Goal: Task Accomplishment & Management: Manage account settings

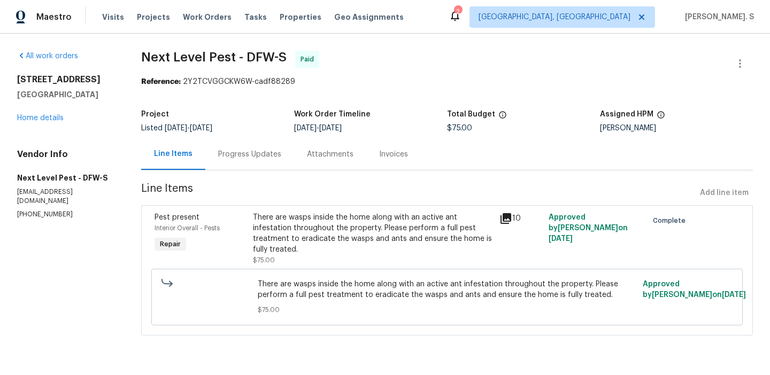
click at [28, 122] on div "[STREET_ADDRESS][PERSON_NAME] Home details" at bounding box center [66, 98] width 98 height 49
click at [37, 119] on link "Home details" at bounding box center [40, 117] width 47 height 7
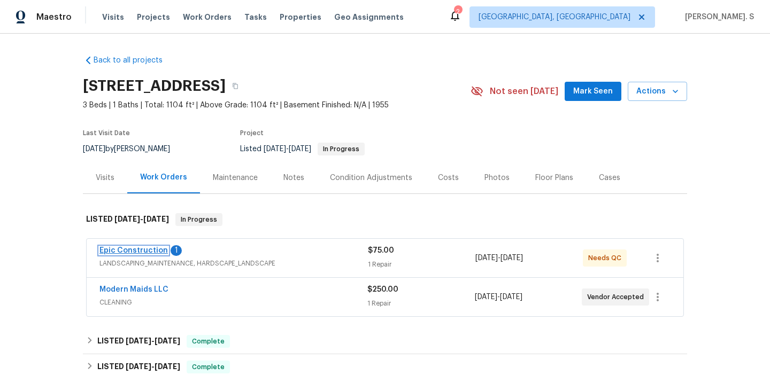
click at [143, 249] on link "Epic Construction" at bounding box center [133, 250] width 68 height 7
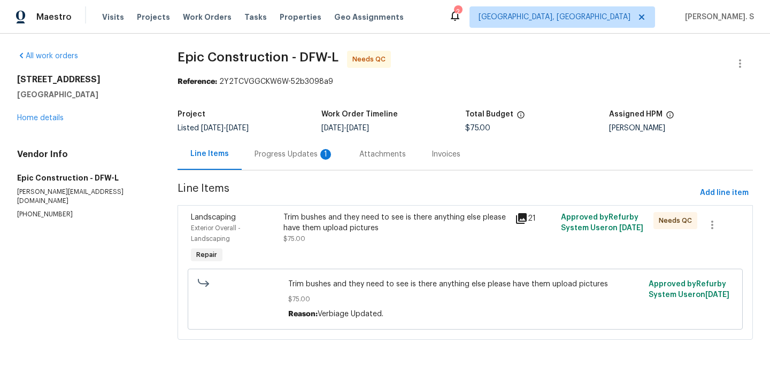
click at [294, 145] on div "Progress Updates 1" at bounding box center [294, 154] width 105 height 32
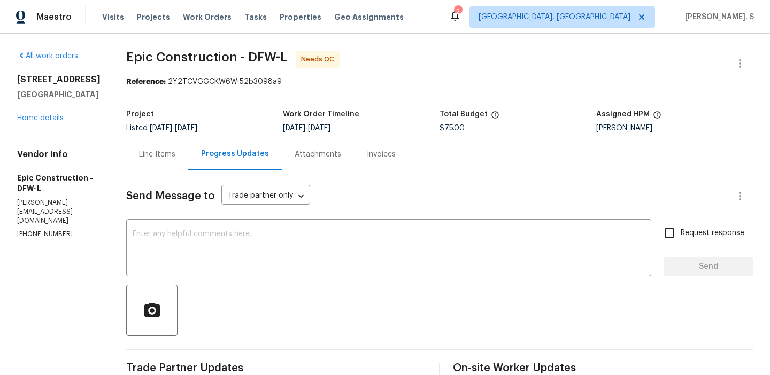
click at [139, 152] on div "Line Items" at bounding box center [157, 154] width 36 height 11
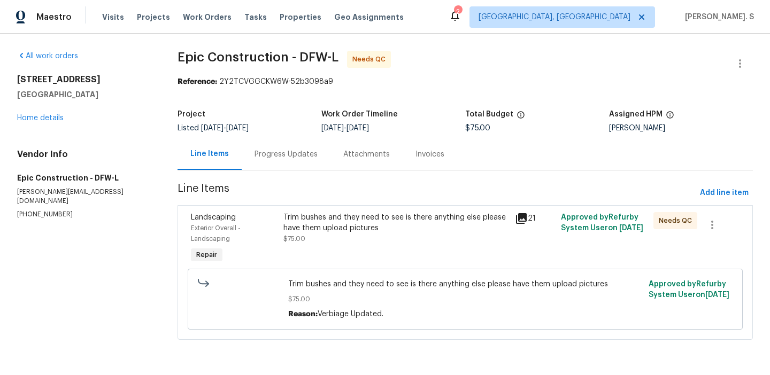
click at [363, 251] on div "Trim bushes and they need to see is there anything else please have them upload…" at bounding box center [395, 239] width 231 height 60
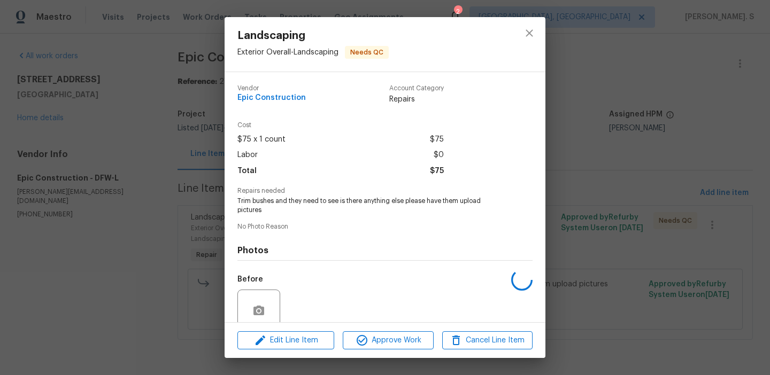
scroll to position [90, 0]
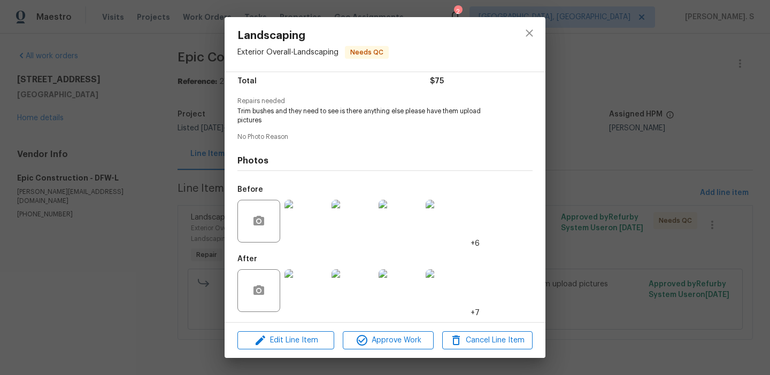
click at [308, 216] on img at bounding box center [305, 221] width 43 height 43
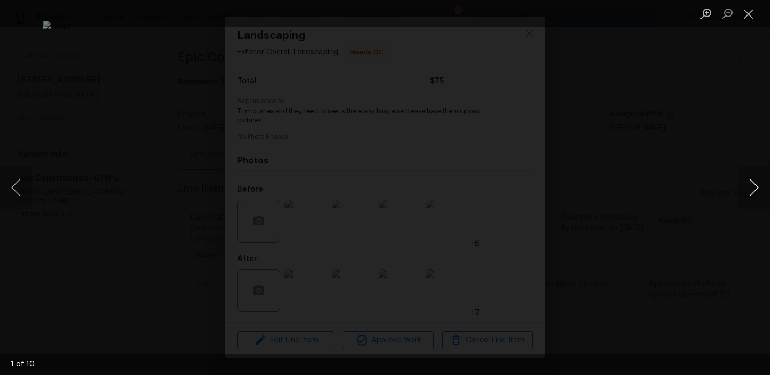
click at [748, 187] on button "Next image" at bounding box center [754, 187] width 32 height 43
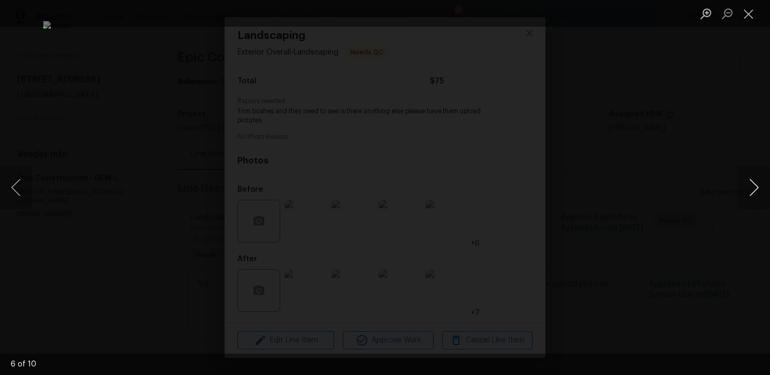
click at [748, 187] on button "Next image" at bounding box center [754, 187] width 32 height 43
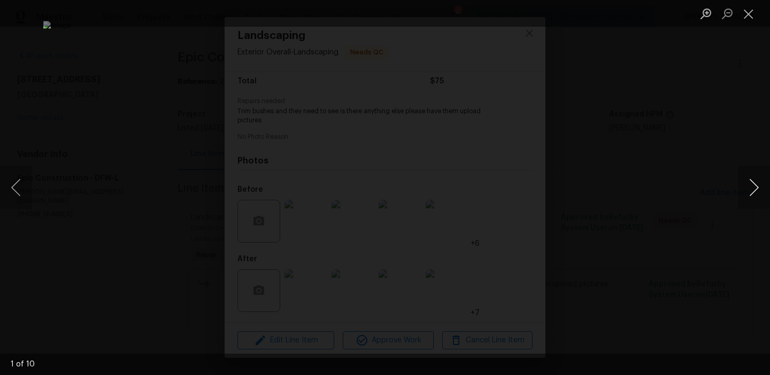
click at [748, 187] on button "Next image" at bounding box center [754, 187] width 32 height 43
click at [749, 12] on button "Close lightbox" at bounding box center [748, 13] width 21 height 19
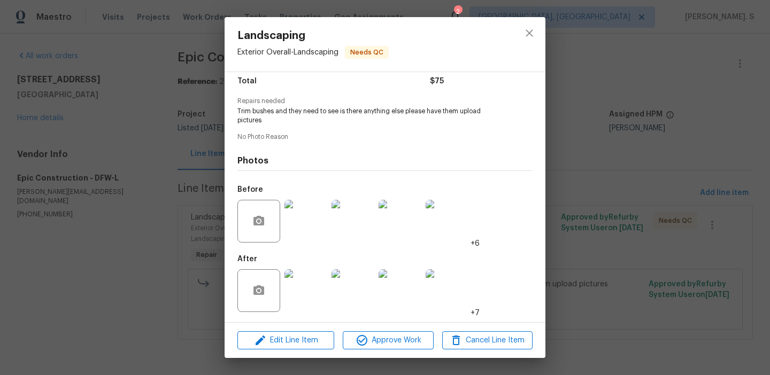
click at [314, 278] on img at bounding box center [305, 290] width 43 height 43
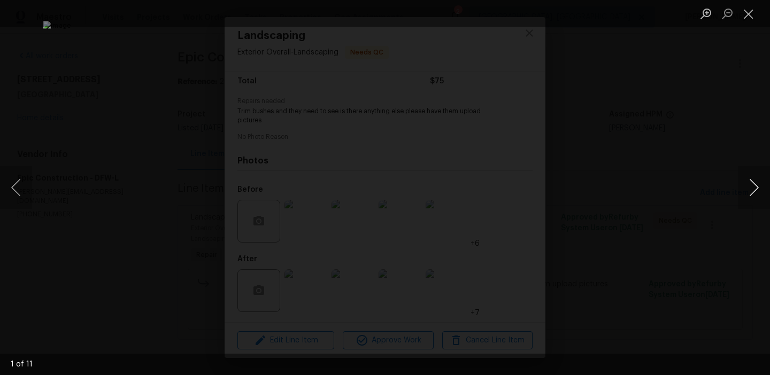
click at [752, 180] on button "Next image" at bounding box center [754, 187] width 32 height 43
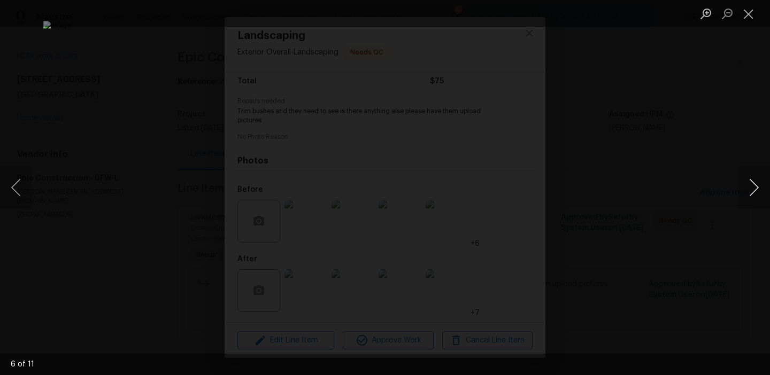
click at [752, 180] on button "Next image" at bounding box center [754, 187] width 32 height 43
click at [738, 15] on button "Close lightbox" at bounding box center [748, 13] width 21 height 19
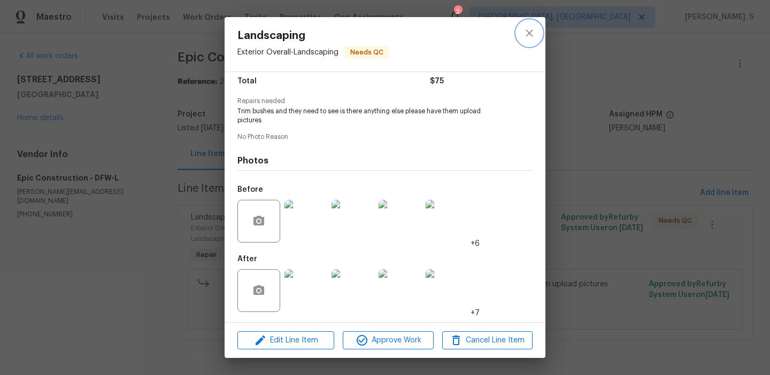
click at [526, 28] on icon "close" at bounding box center [529, 33] width 13 height 13
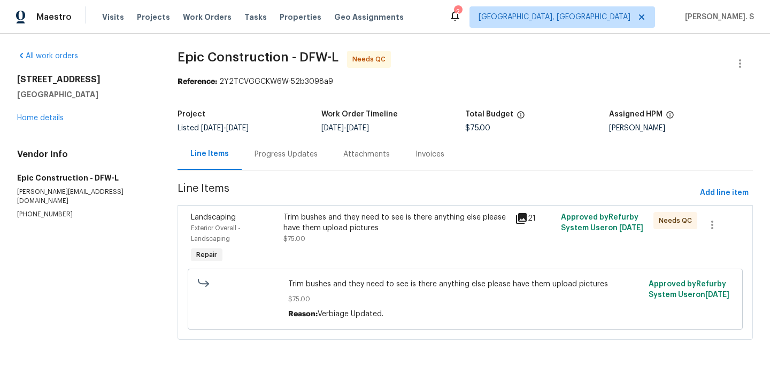
click at [317, 238] on div "Trim bushes and they need to see is there anything else please have them upload…" at bounding box center [395, 228] width 225 height 32
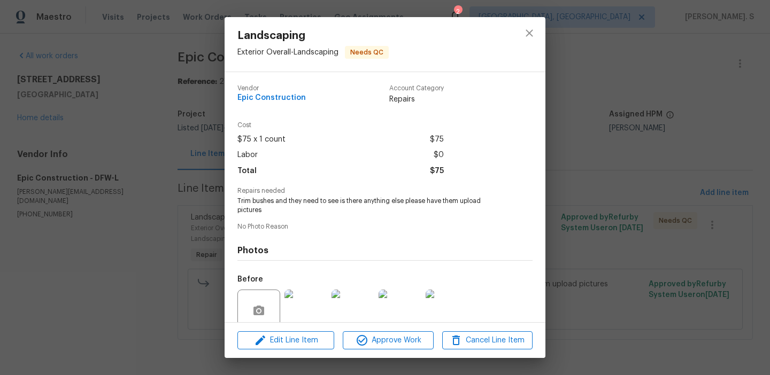
click at [305, 330] on div "Edit Line Item Approve Work Cancel Line Item" at bounding box center [385, 341] width 321 height 36
click at [292, 350] on div "Edit Line Item Approve Work Cancel Line Item" at bounding box center [385, 341] width 321 height 36
click at [305, 331] on button "Edit Line Item" at bounding box center [285, 340] width 97 height 19
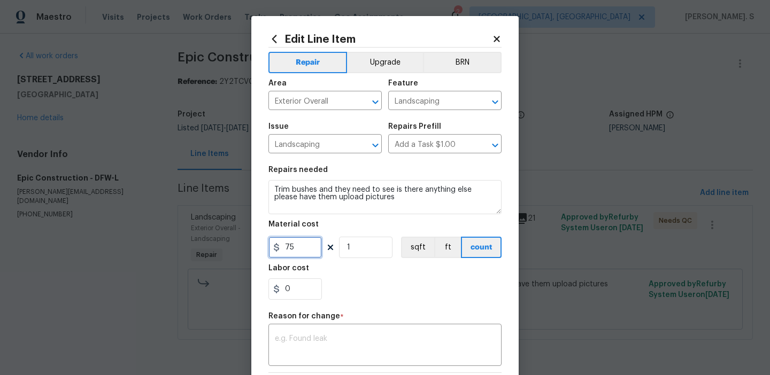
click at [314, 249] on input "75" at bounding box center [294, 247] width 53 height 21
type input "250"
click at [353, 339] on textarea at bounding box center [385, 346] width 220 height 22
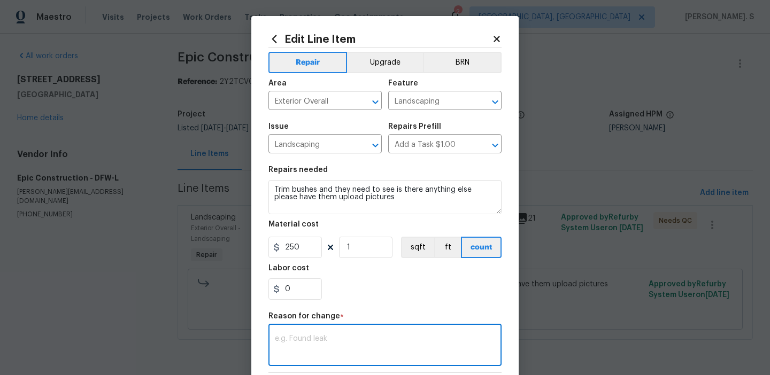
paste textarea "(GJ) Updated per vendor’s final cost."
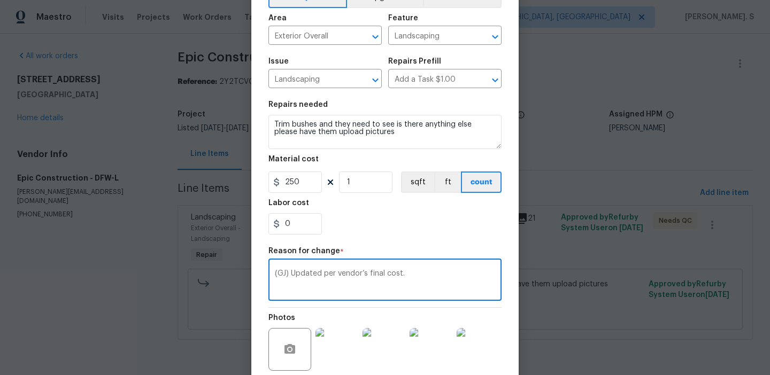
scroll to position [160, 0]
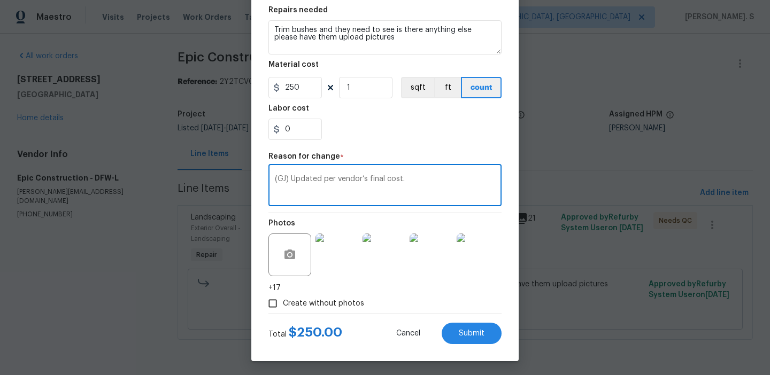
type textarea "(GJ) Updated per vendor’s final cost."
click at [470, 354] on div "Edit Line Item Repair Upgrade BRN Area Exterior Overall ​ Feature Landscaping ​…" at bounding box center [384, 108] width 267 height 505
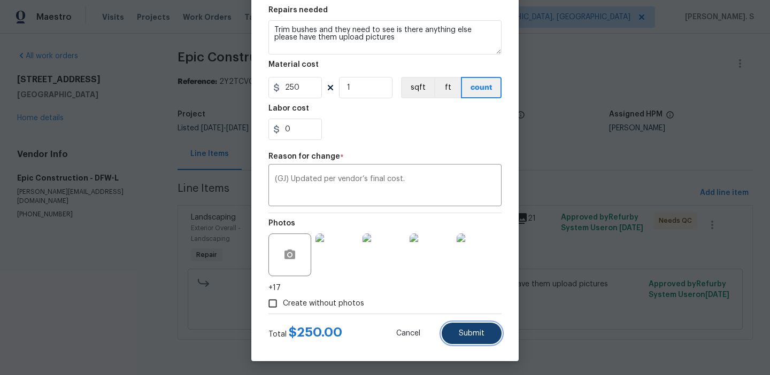
click at [472, 342] on button "Submit" at bounding box center [472, 333] width 60 height 21
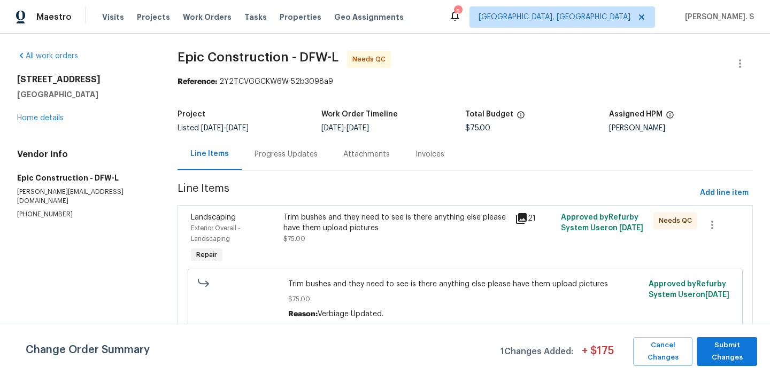
scroll to position [0, 0]
click at [726, 366] on div "Change Order Summary 1 Changes Added: + $ 175 Cancel Changes Submit Changes" at bounding box center [385, 349] width 770 height 51
click at [725, 354] on span "Submit Changes" at bounding box center [727, 351] width 50 height 25
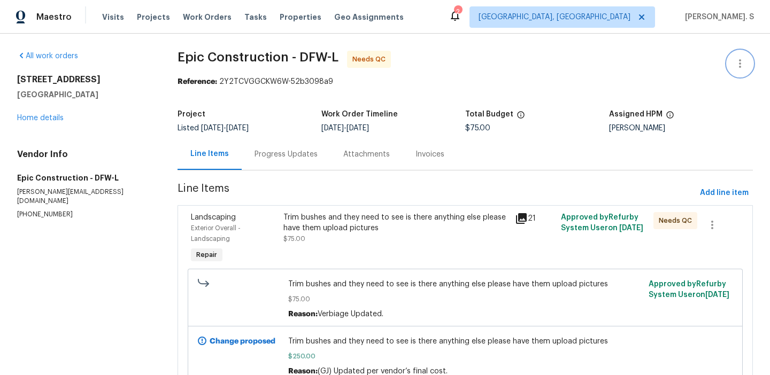
click at [746, 63] on button "button" at bounding box center [740, 64] width 26 height 26
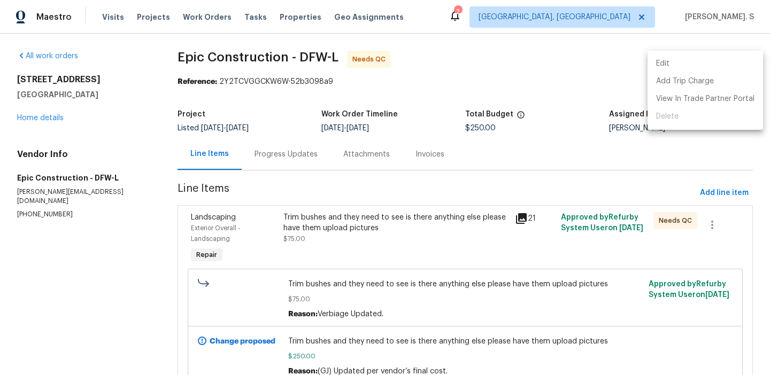
click at [717, 63] on li "Edit" at bounding box center [704, 64] width 115 height 18
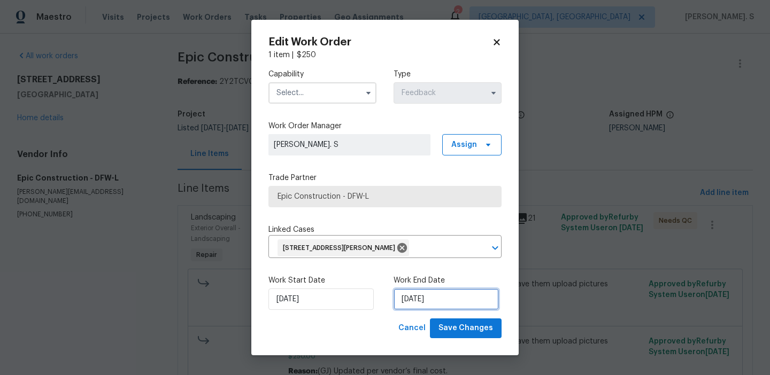
click at [447, 305] on input "[DATE]" at bounding box center [445, 299] width 105 height 21
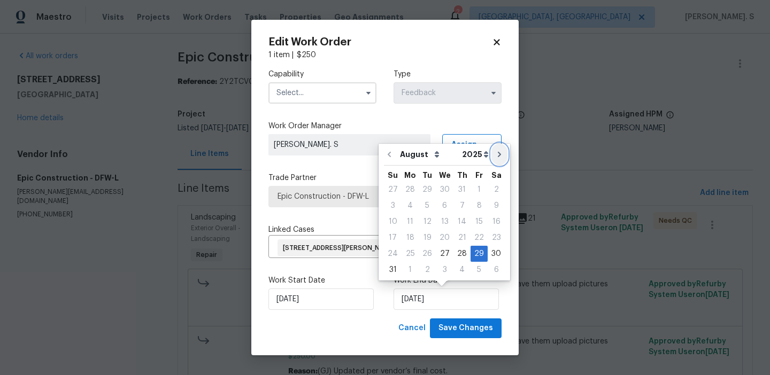
click at [494, 149] on button "Go to next month" at bounding box center [499, 154] width 16 height 21
type input "[DATE]"
select select "8"
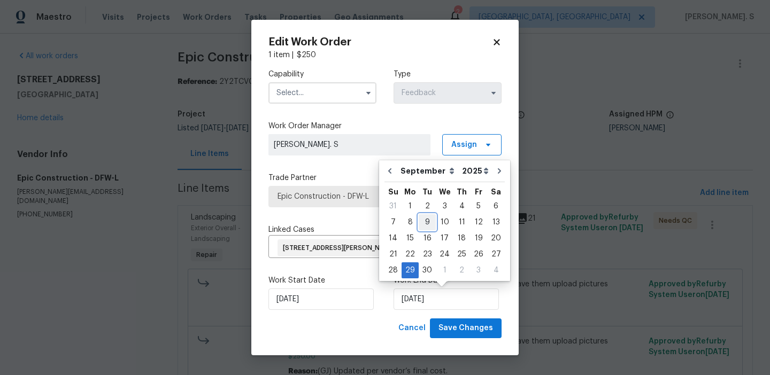
click at [428, 222] on div "9" at bounding box center [427, 222] width 17 height 15
type input "[DATE]"
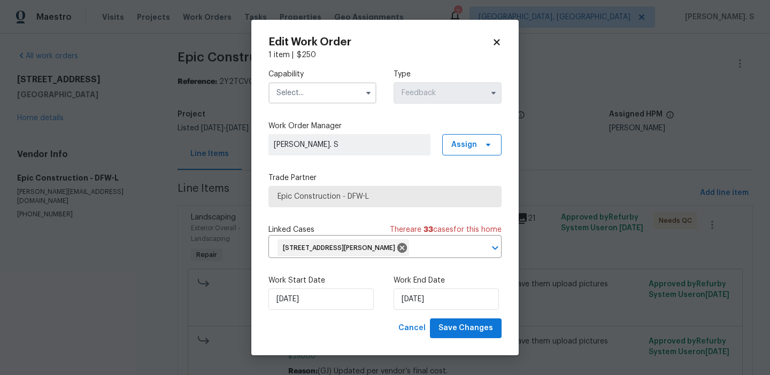
click at [354, 103] on input "text" at bounding box center [322, 92] width 108 height 21
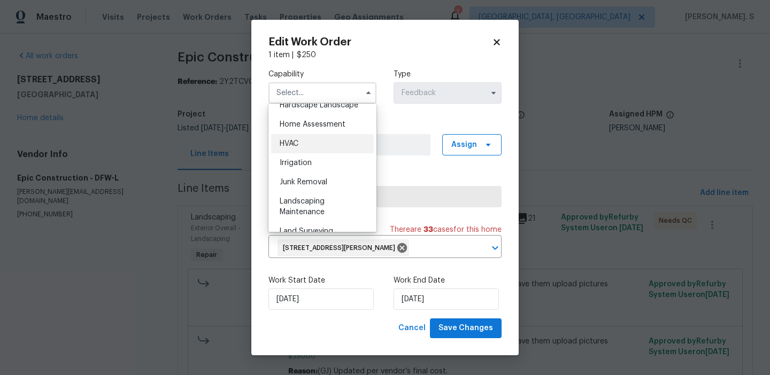
scroll to position [645, 0]
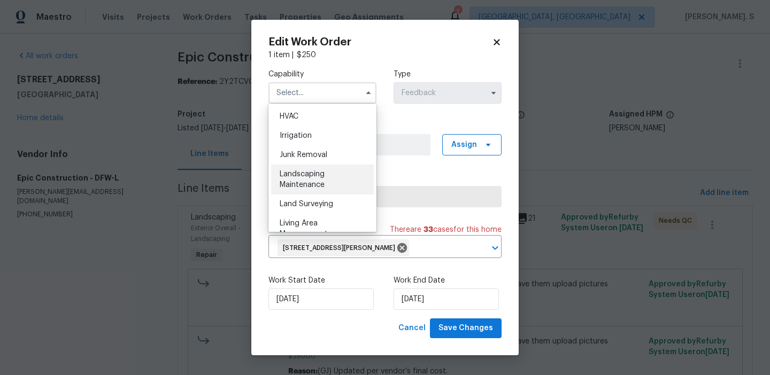
click at [323, 173] on span "Landscaping Maintenance" at bounding box center [302, 180] width 45 height 18
type input "Landscaping Maintenance"
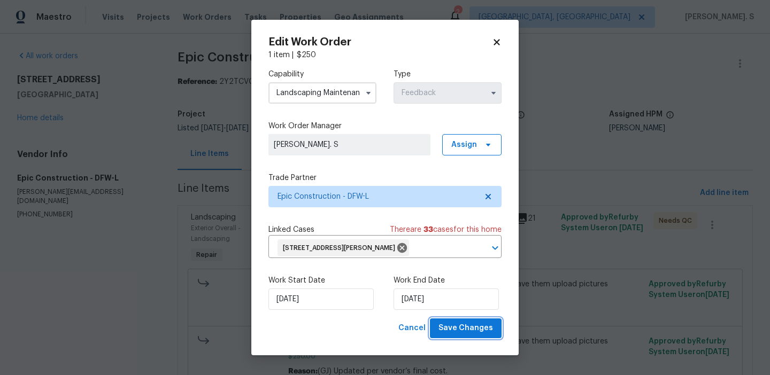
click at [459, 331] on span "Save Changes" at bounding box center [465, 328] width 55 height 13
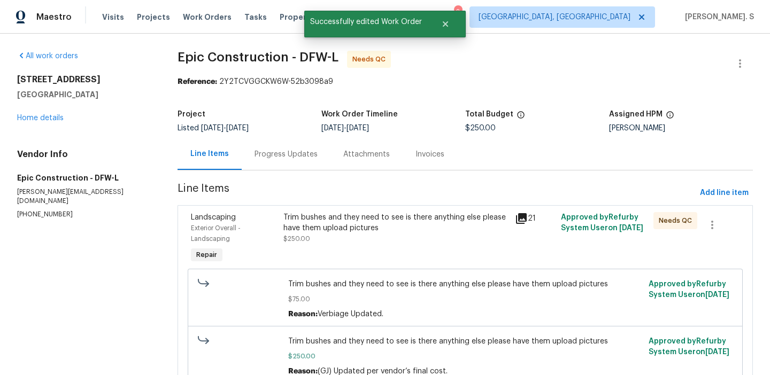
click at [318, 241] on div "Trim bushes and they need to see is there anything else please have them upload…" at bounding box center [395, 228] width 225 height 32
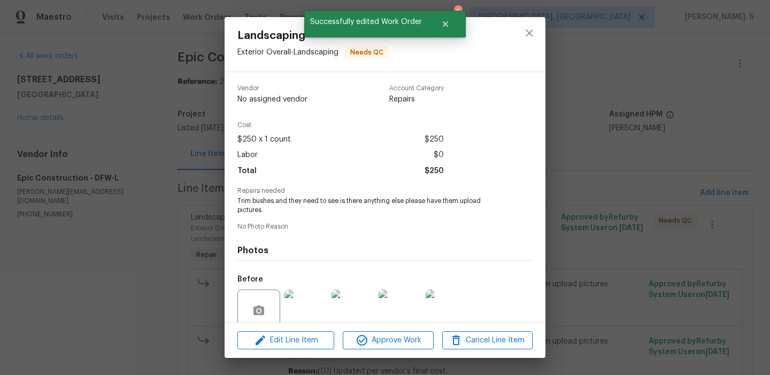
scroll to position [90, 0]
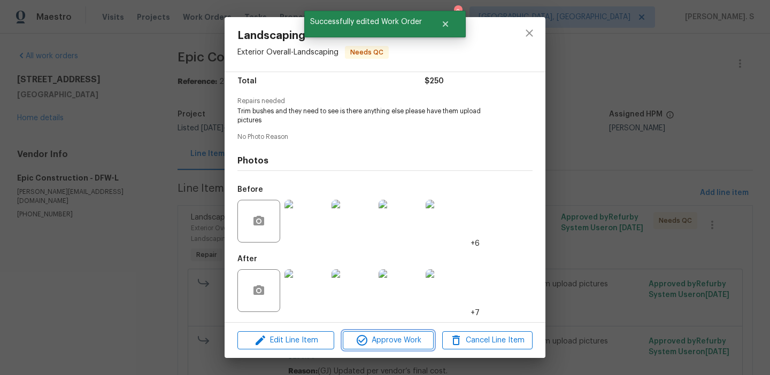
click at [372, 335] on span "Approve Work" at bounding box center [388, 340] width 84 height 13
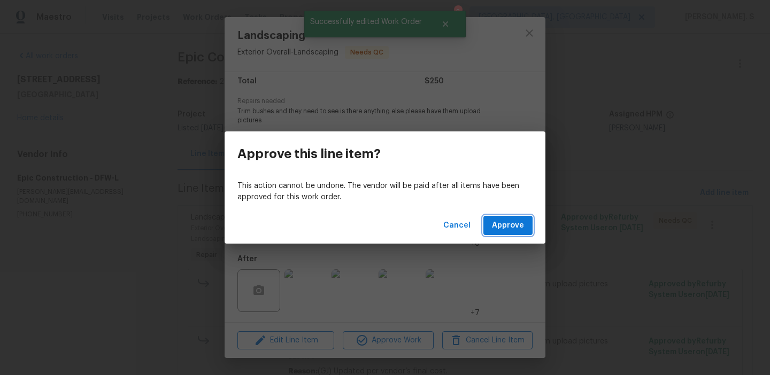
click at [493, 220] on span "Approve" at bounding box center [508, 225] width 32 height 13
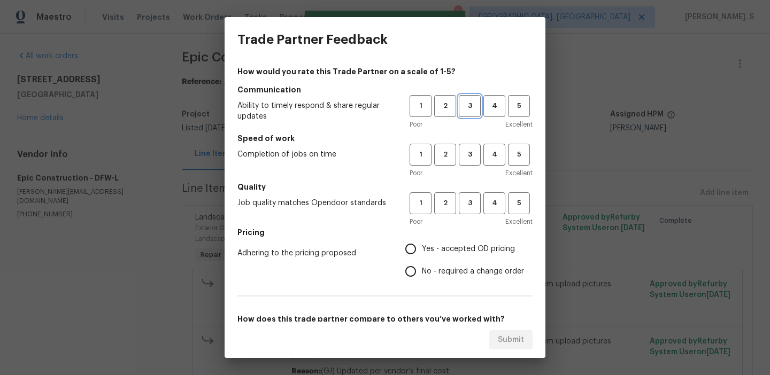
click at [474, 104] on span "3" at bounding box center [470, 106] width 20 height 12
click at [469, 150] on span "3" at bounding box center [470, 155] width 20 height 12
click at [467, 218] on div "Poor Excellent" at bounding box center [470, 221] width 123 height 11
click at [467, 207] on span "3" at bounding box center [470, 203] width 20 height 12
click at [447, 264] on label "No - required a change order" at bounding box center [461, 271] width 125 height 22
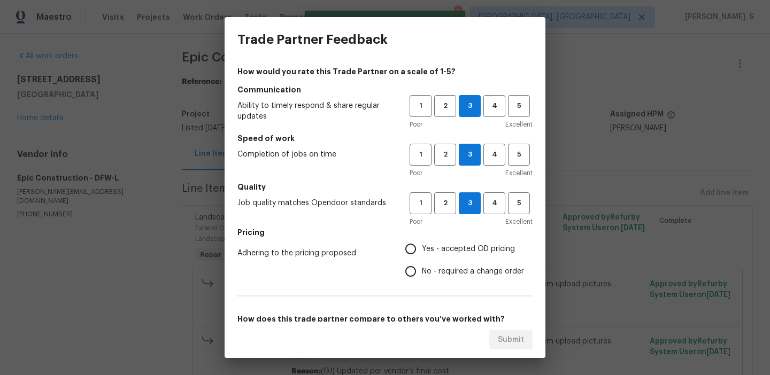
click at [422, 264] on input "No - required a change order" at bounding box center [410, 271] width 22 height 22
radio input "true"
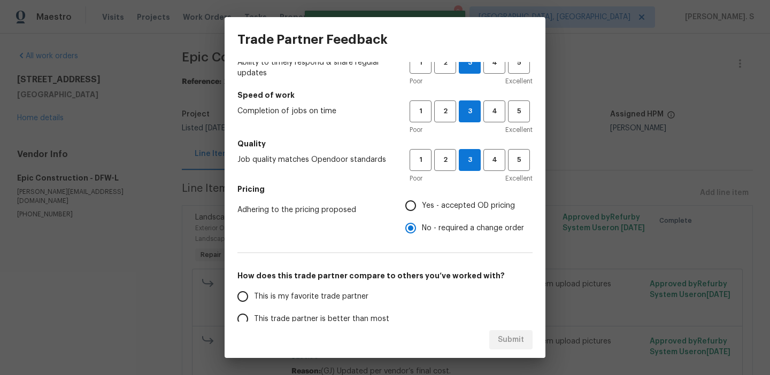
scroll to position [99, 0]
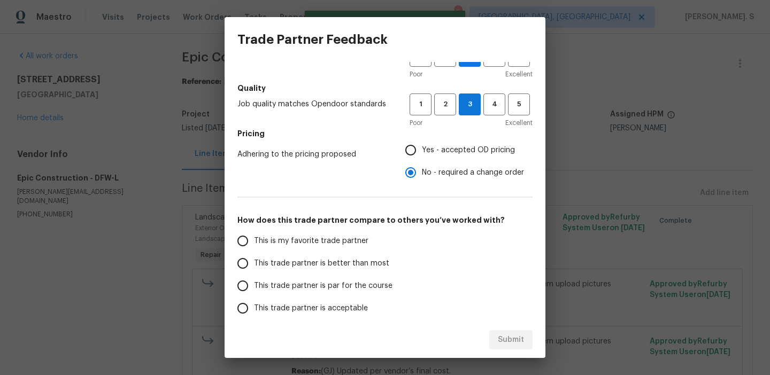
click at [339, 255] on label "This trade partner is better than most" at bounding box center [315, 263] width 169 height 22
click at [254, 255] on input "This trade partner is better than most" at bounding box center [242, 263] width 22 height 22
click at [511, 337] on span "Submit" at bounding box center [511, 340] width 26 height 13
radio input "true"
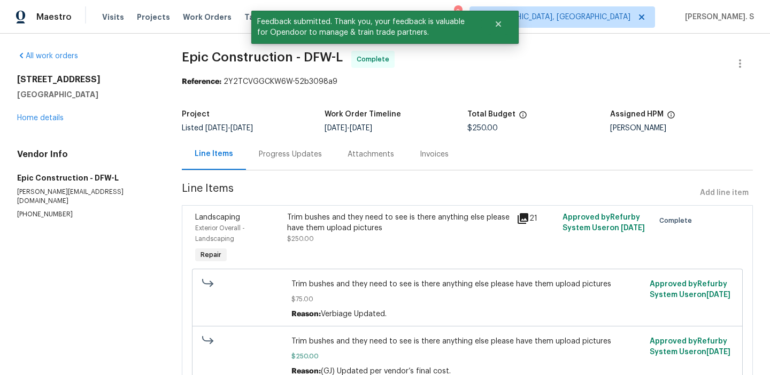
click at [297, 169] on div "Progress Updates" at bounding box center [290, 154] width 89 height 32
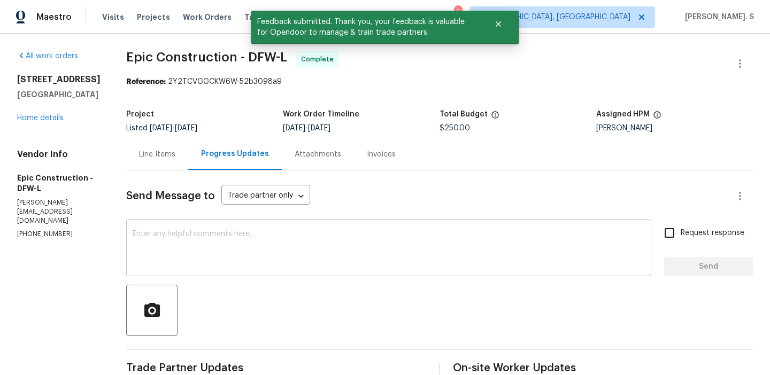
click at [333, 241] on textarea at bounding box center [389, 248] width 512 height 37
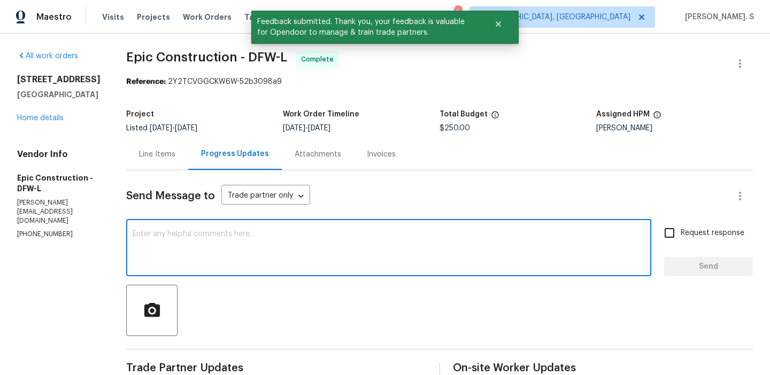
scroll to position [95, 0]
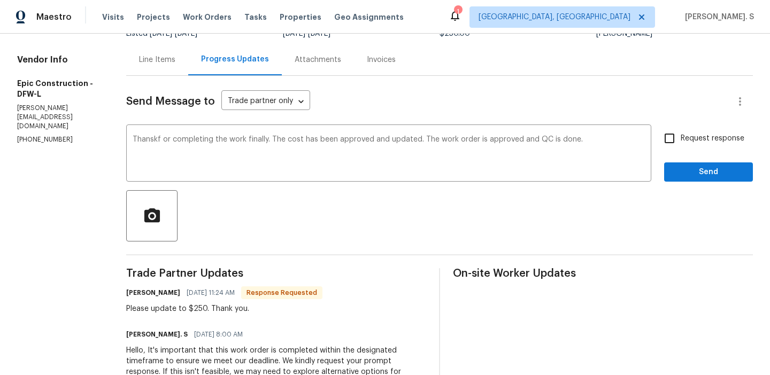
click at [175, 310] on div "Please update to $250. Thank you." at bounding box center [224, 309] width 196 height 11
copy div "Please update to $250. Thank you."
click at [0, 0] on div "Thanks for" at bounding box center [0, 0] width 0 height 0
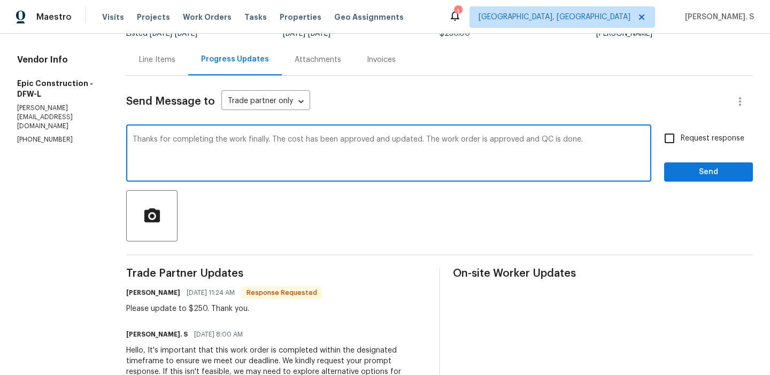
drag, startPoint x: 127, startPoint y: 139, endPoint x: 761, endPoint y: 139, distance: 634.5
type textarea "Thanks for completing the work finally. The cost has been approved and updated.…"
click at [697, 140] on span "Request response" at bounding box center [712, 138] width 64 height 11
click at [680, 140] on input "Request response" at bounding box center [669, 138] width 22 height 22
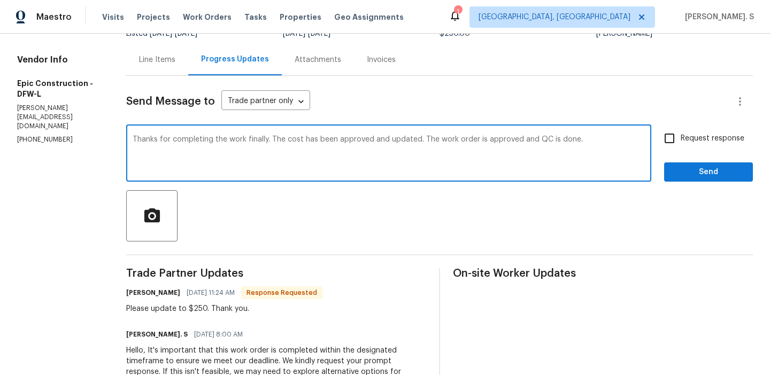
checkbox input "true"
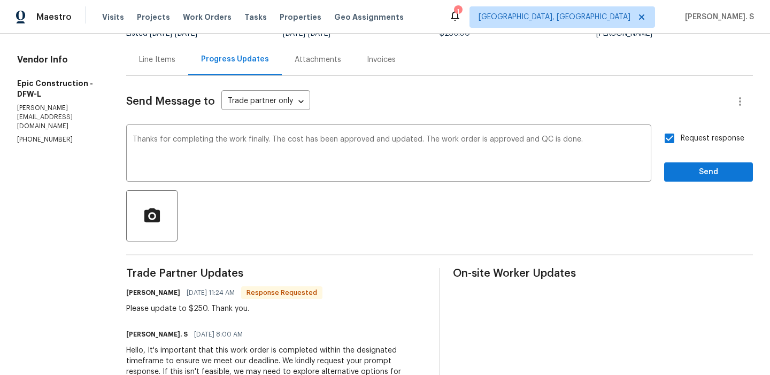
click at [686, 167] on span "Send" at bounding box center [708, 172] width 72 height 13
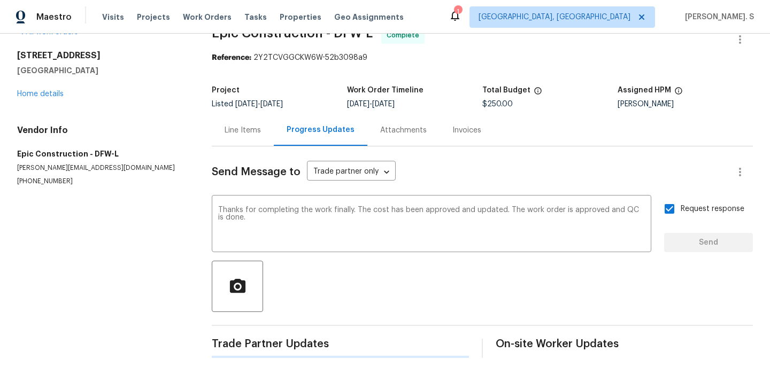
scroll to position [0, 0]
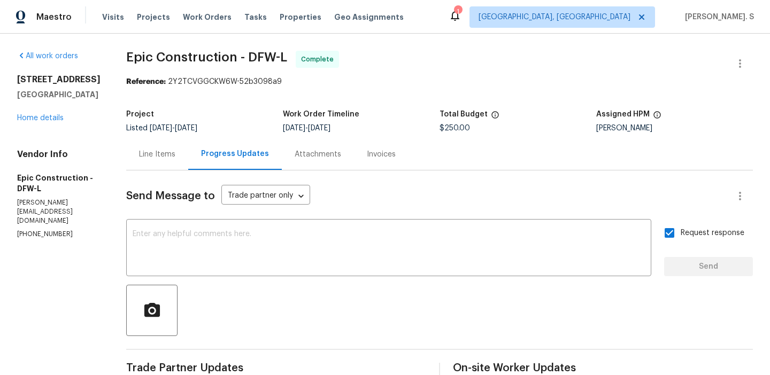
click at [45, 110] on div "[STREET_ADDRESS][PERSON_NAME] Home details" at bounding box center [58, 98] width 83 height 49
click at [42, 118] on link "Home details" at bounding box center [40, 117] width 47 height 7
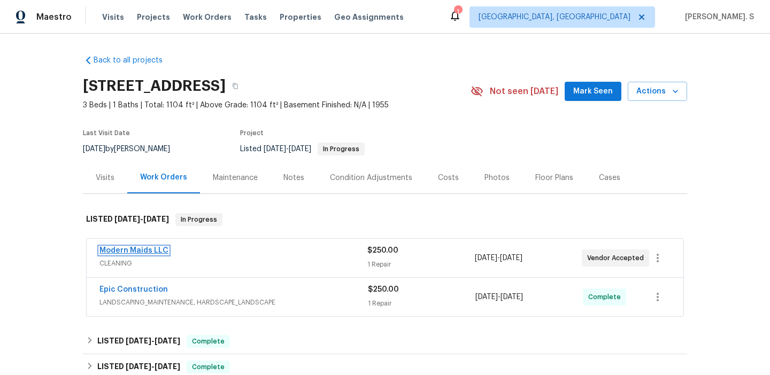
click at [126, 250] on link "Modern Maids LLC" at bounding box center [133, 250] width 69 height 7
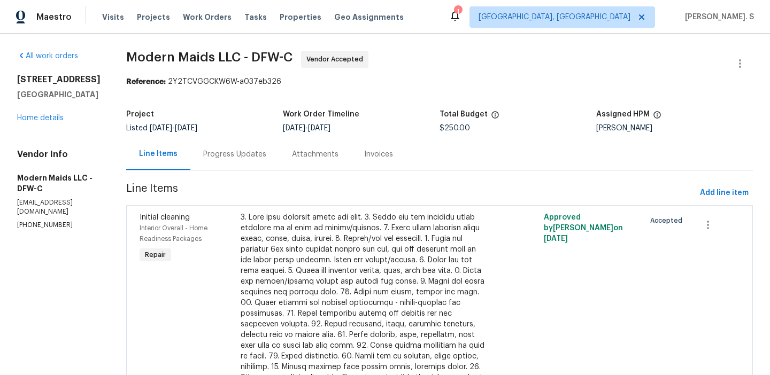
click at [298, 153] on div "Attachments" at bounding box center [315, 154] width 72 height 32
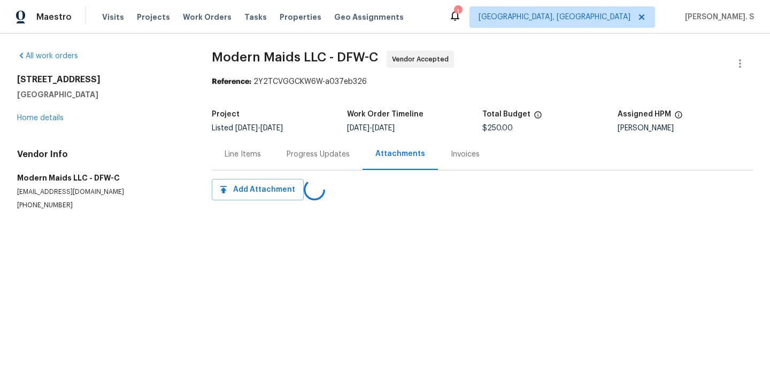
click at [298, 153] on div "Progress Updates" at bounding box center [318, 154] width 63 height 11
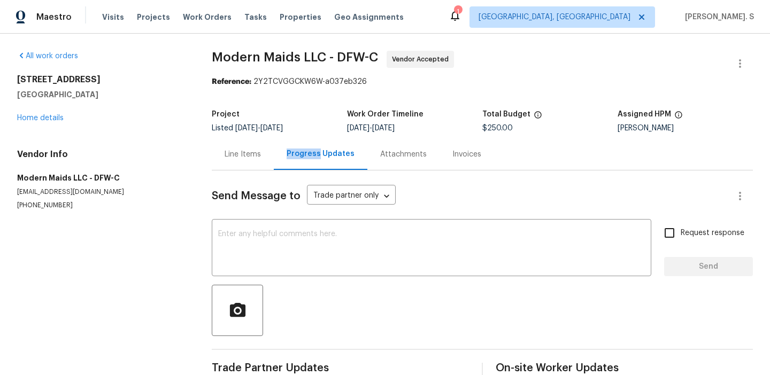
click at [241, 154] on div "Line Items" at bounding box center [243, 154] width 36 height 11
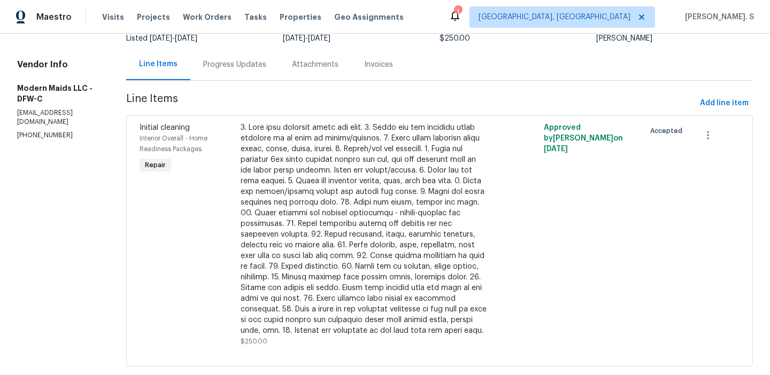
scroll to position [111, 0]
